Goal: Find specific page/section: Find specific page/section

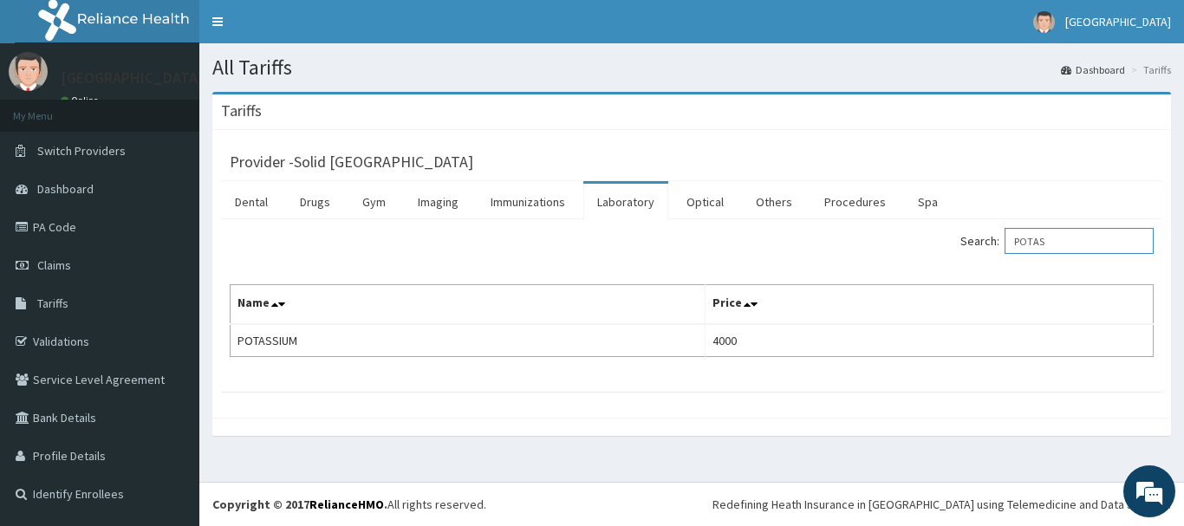
click at [968, 238] on div "Search: POTAS" at bounding box center [929, 243] width 449 height 30
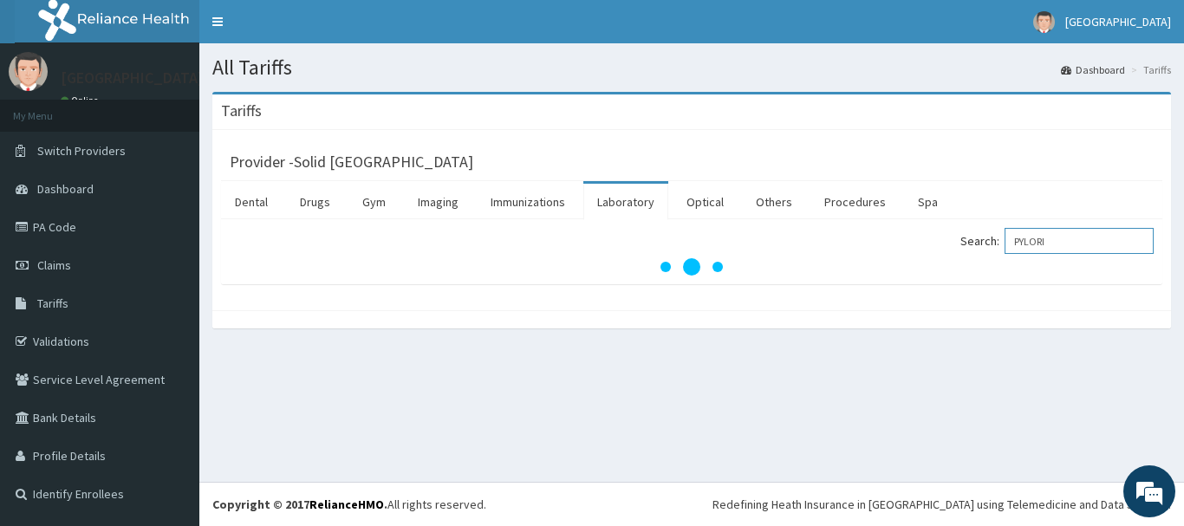
type input "PYLORI"
click at [133, 26] on img at bounding box center [123, 21] width 216 height 43
click at [65, 313] on link "Tariffs" at bounding box center [99, 303] width 199 height 38
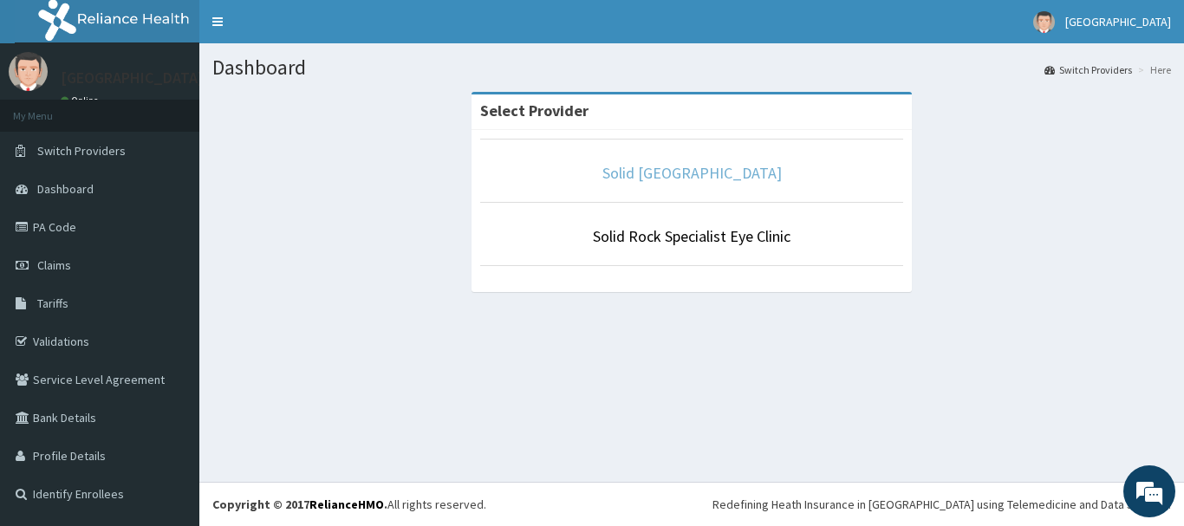
click at [698, 177] on link "Solid [GEOGRAPHIC_DATA]" at bounding box center [691, 173] width 179 height 20
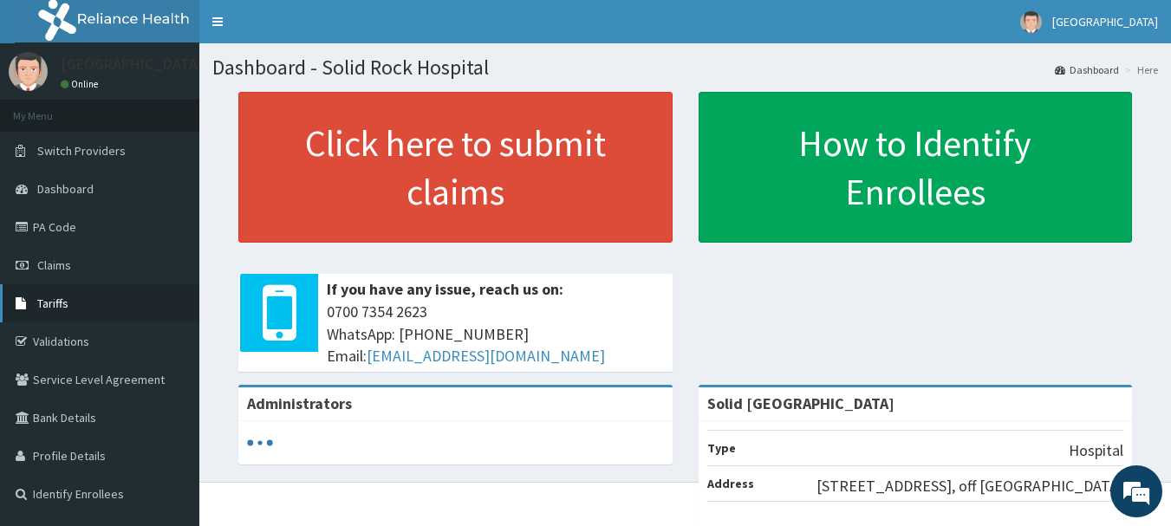
click at [101, 298] on link "Tariffs" at bounding box center [99, 303] width 199 height 38
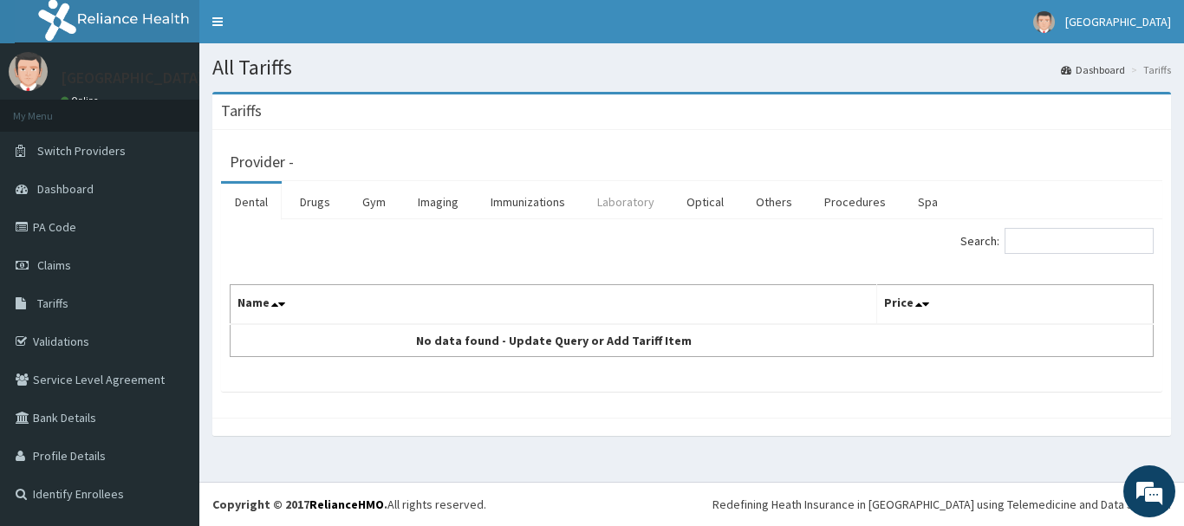
click at [624, 205] on link "Laboratory" at bounding box center [625, 202] width 85 height 36
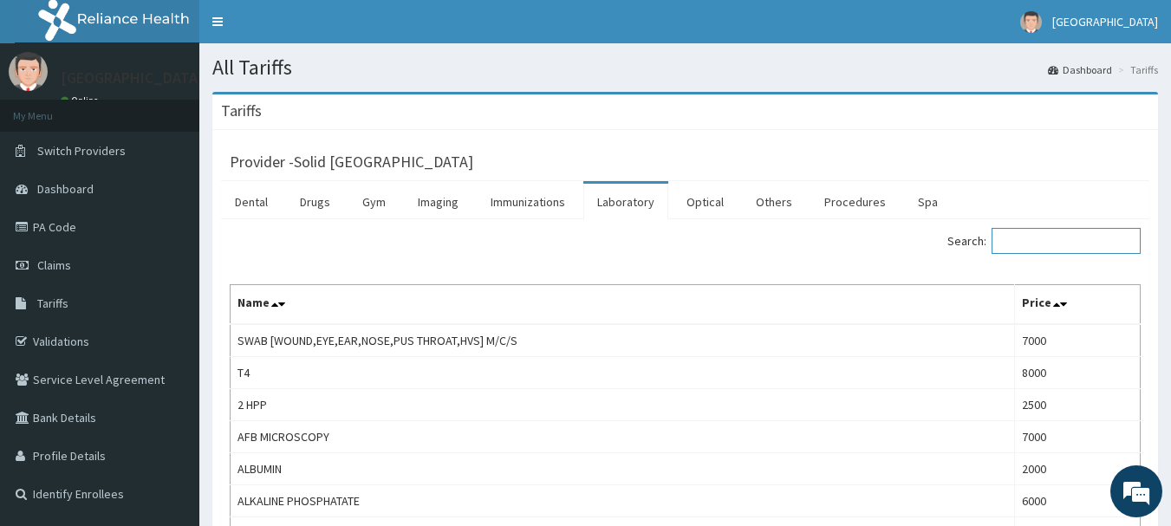
click at [1035, 238] on input "Search:" at bounding box center [1065, 241] width 149 height 26
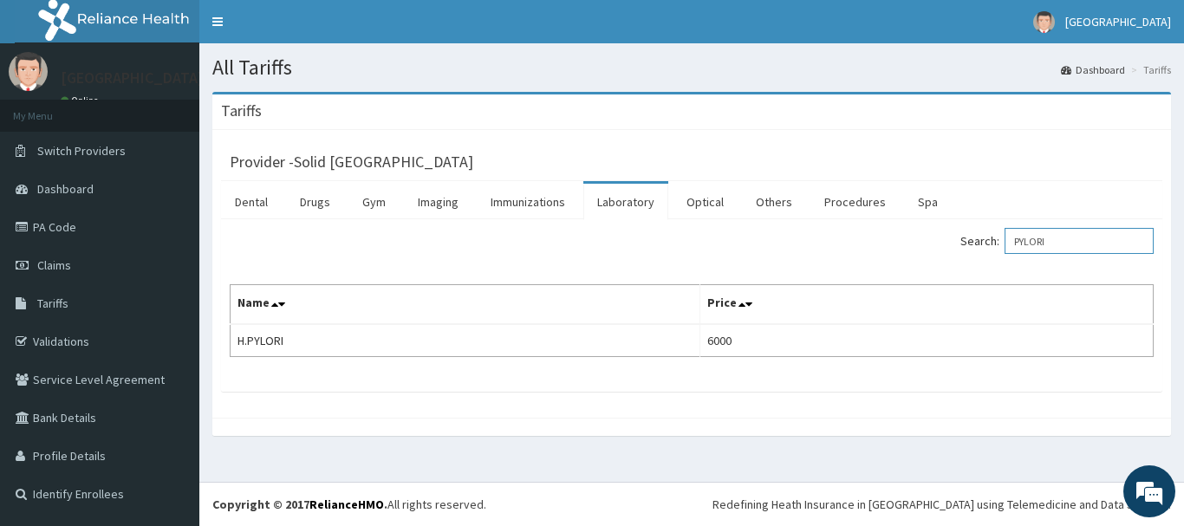
drag, startPoint x: 1072, startPoint y: 247, endPoint x: 933, endPoint y: 242, distance: 138.8
click at [933, 242] on div "Search: PYLORI" at bounding box center [929, 243] width 449 height 30
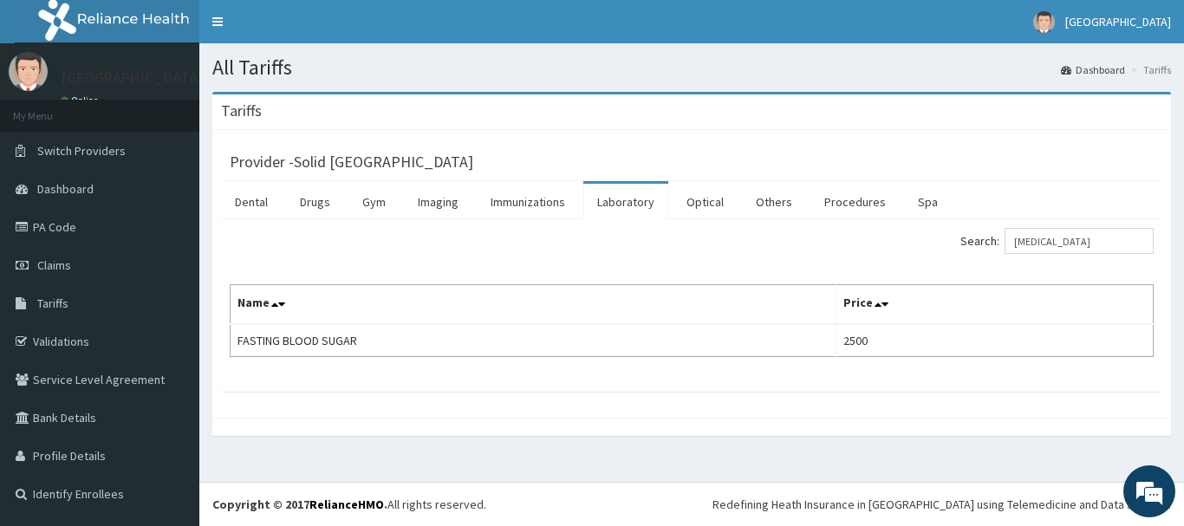
drag, startPoint x: 471, startPoint y: 255, endPoint x: 475, endPoint y: 244, distance: 11.0
click at [471, 254] on div "Search: FASTIN" at bounding box center [692, 243] width 950 height 30
drag, startPoint x: 1073, startPoint y: 237, endPoint x: 964, endPoint y: 242, distance: 109.3
click at [964, 242] on div "Search: FASTIN" at bounding box center [929, 243] width 449 height 30
type input "PREGN"
